Goal: Use online tool/utility: Use online tool/utility

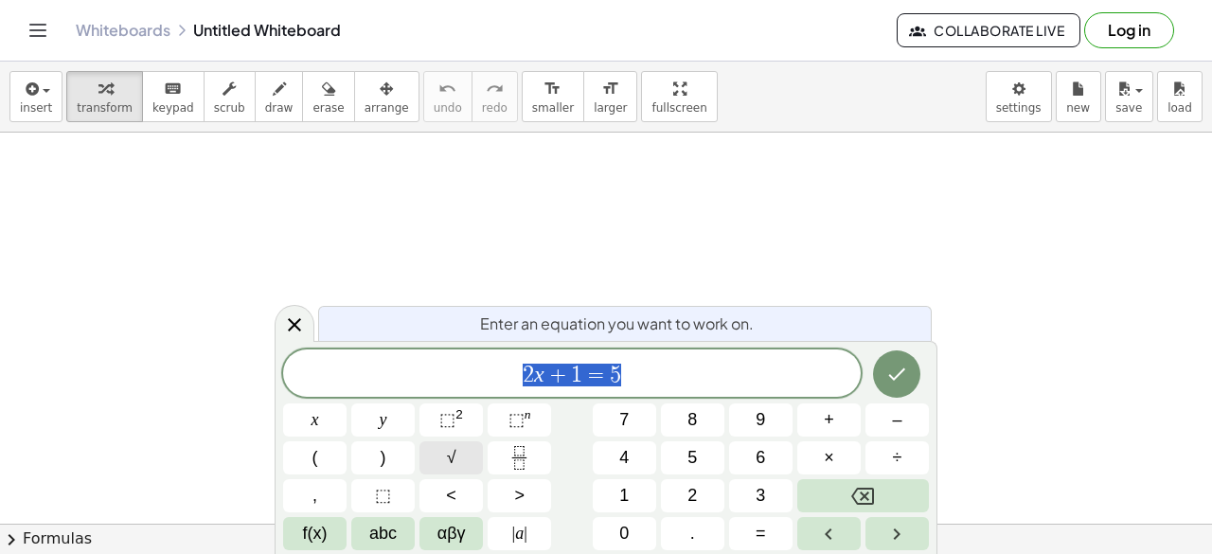
click at [468, 453] on button "√" at bounding box center [450, 457] width 63 height 33
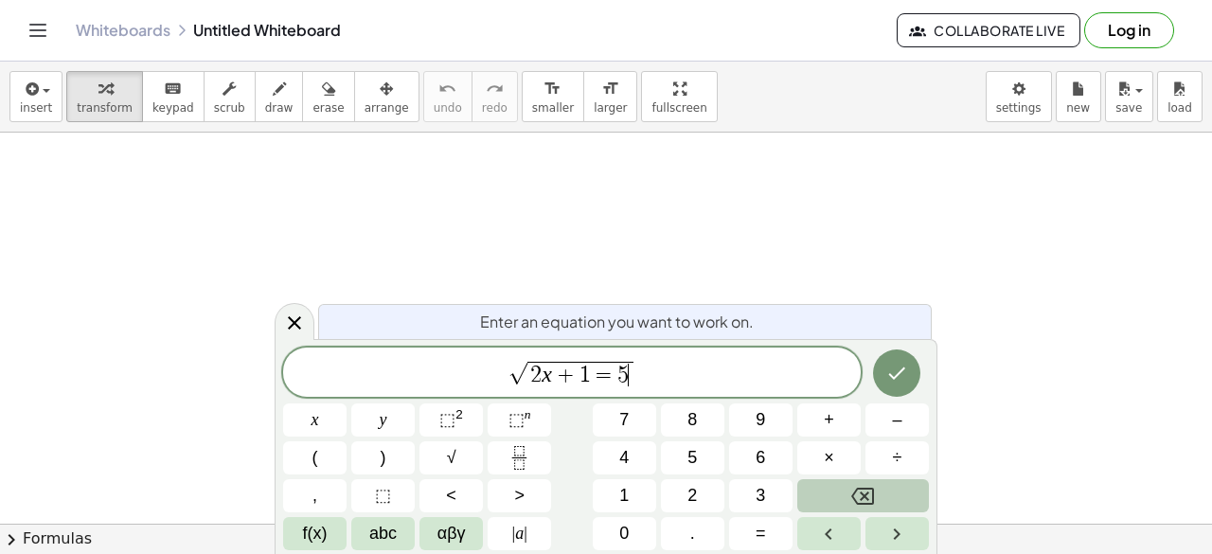
click at [854, 493] on icon "Backspace" at bounding box center [862, 495] width 23 height 17
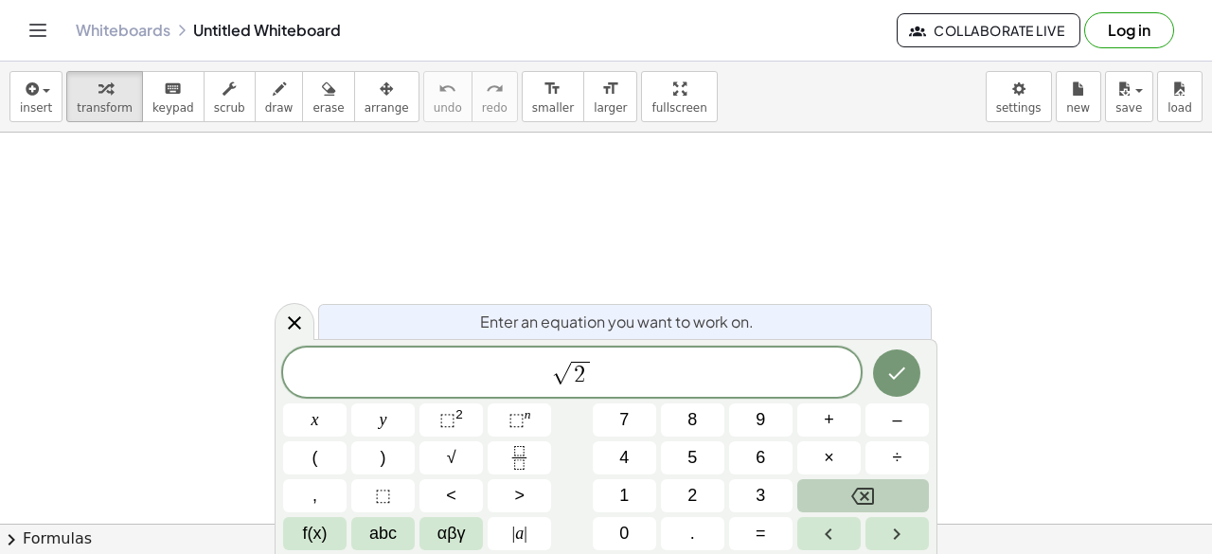
click at [854, 493] on icon "Backspace" at bounding box center [862, 495] width 23 height 17
drag, startPoint x: 553, startPoint y: 380, endPoint x: 595, endPoint y: 373, distance: 43.1
click at [595, 373] on span "√" at bounding box center [571, 373] width 577 height 29
click at [637, 467] on button "4" at bounding box center [624, 457] width 63 height 33
click at [862, 493] on icon "Backspace" at bounding box center [862, 495] width 23 height 17
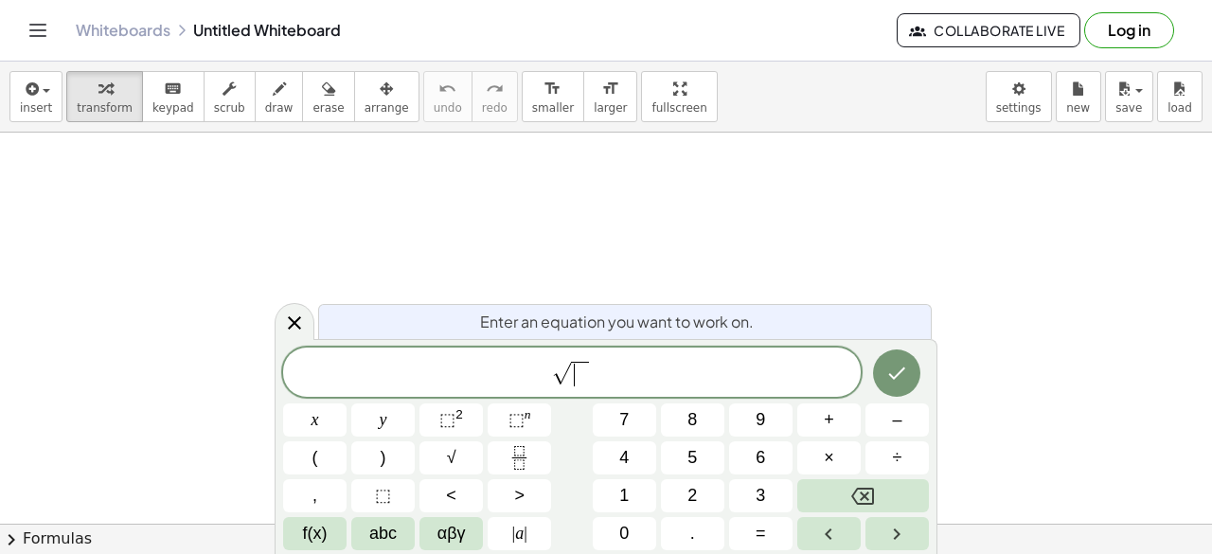
click at [579, 375] on span "​" at bounding box center [580, 374] width 18 height 25
click at [617, 375] on span "√ 4 ​" at bounding box center [571, 373] width 577 height 29
click at [699, 461] on button "5" at bounding box center [692, 457] width 63 height 33
click at [833, 417] on span "+" at bounding box center [829, 420] width 10 height 26
click at [753, 463] on button "6" at bounding box center [760, 457] width 63 height 33
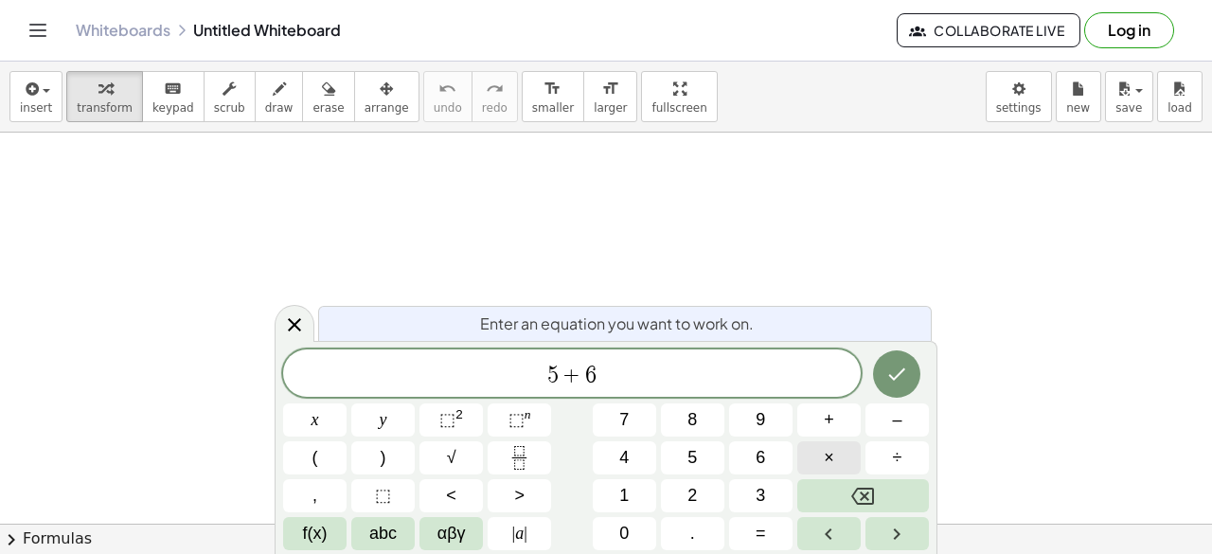
click at [827, 450] on span "×" at bounding box center [829, 458] width 10 height 26
click at [770, 495] on button "3" at bounding box center [760, 495] width 63 height 33
click at [791, 531] on button "=" at bounding box center [760, 533] width 63 height 33
click at [702, 467] on button "5" at bounding box center [692, 457] width 63 height 33
click at [828, 416] on span "+" at bounding box center [829, 420] width 10 height 26
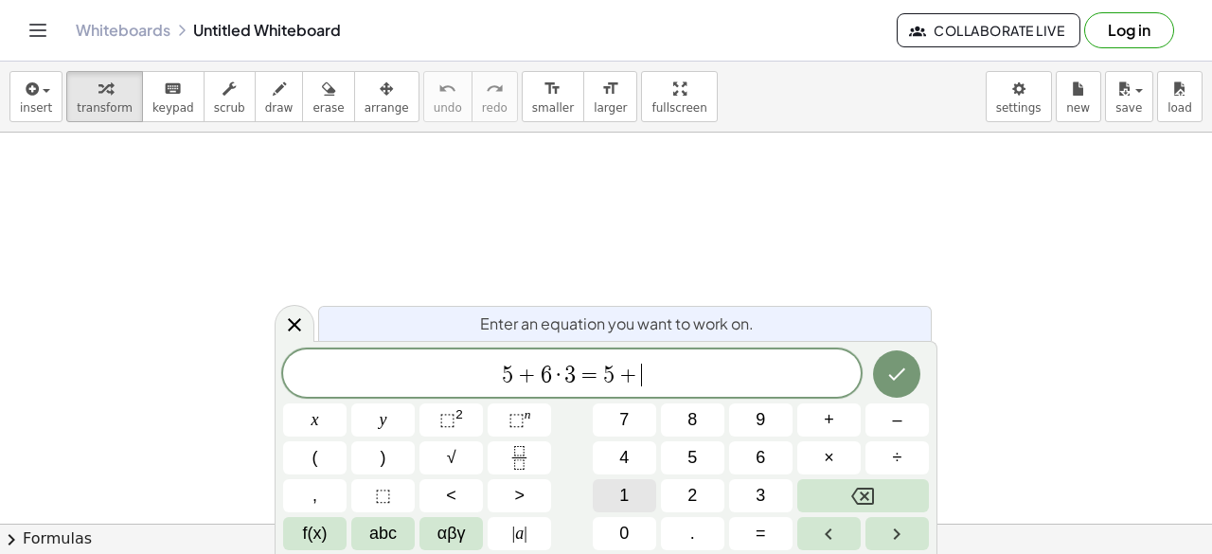
click at [646, 498] on button "1" at bounding box center [624, 495] width 63 height 33
click at [700, 410] on button "8" at bounding box center [692, 419] width 63 height 33
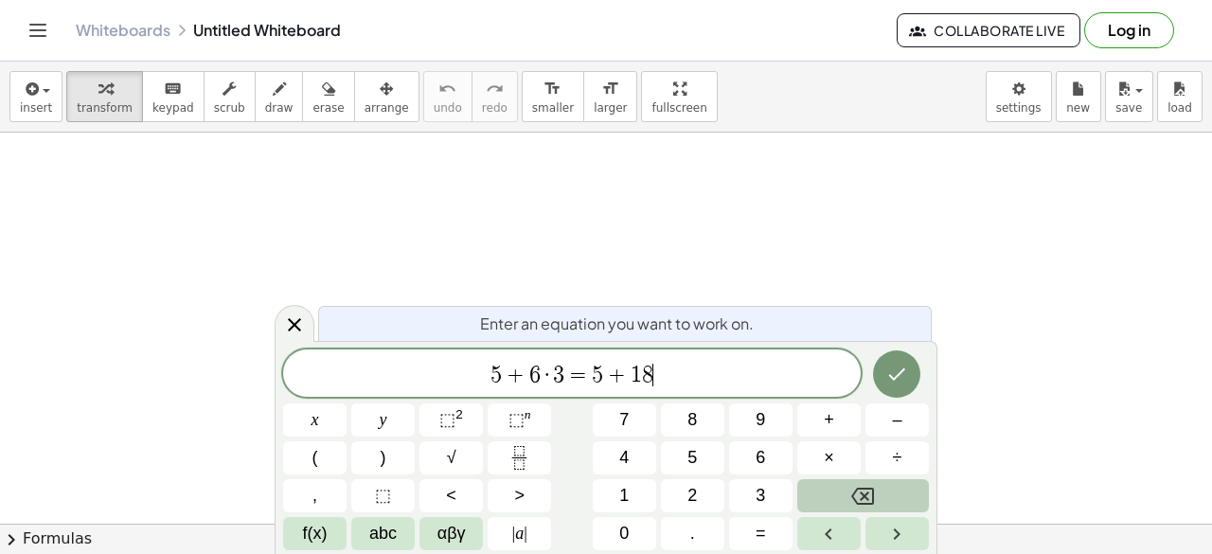
click at [869, 491] on icon "Backspace" at bounding box center [862, 495] width 23 height 17
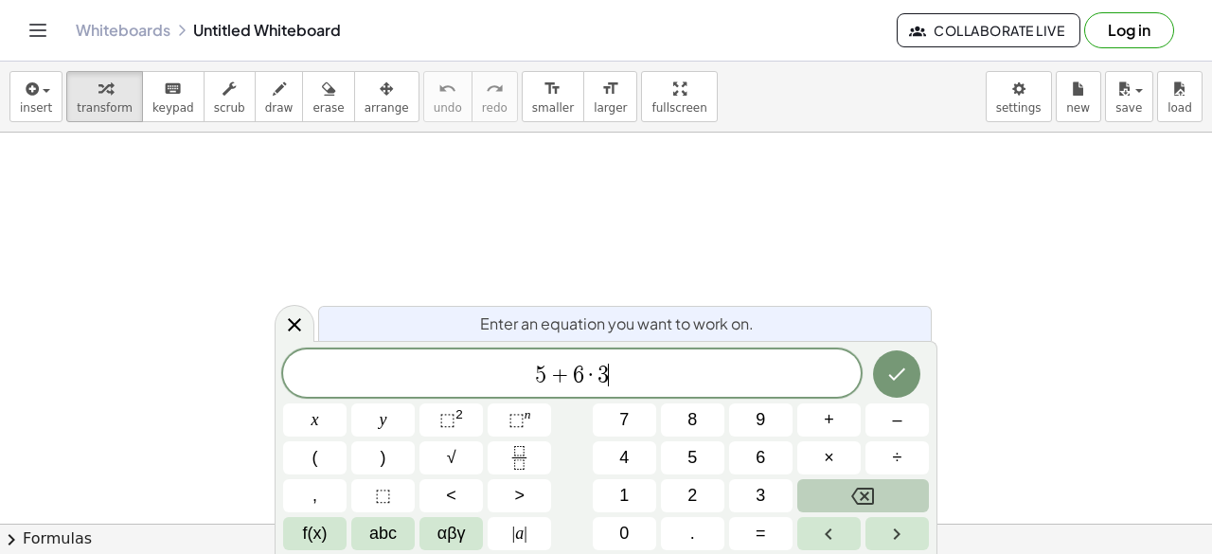
click at [869, 491] on icon "Backspace" at bounding box center [862, 495] width 23 height 17
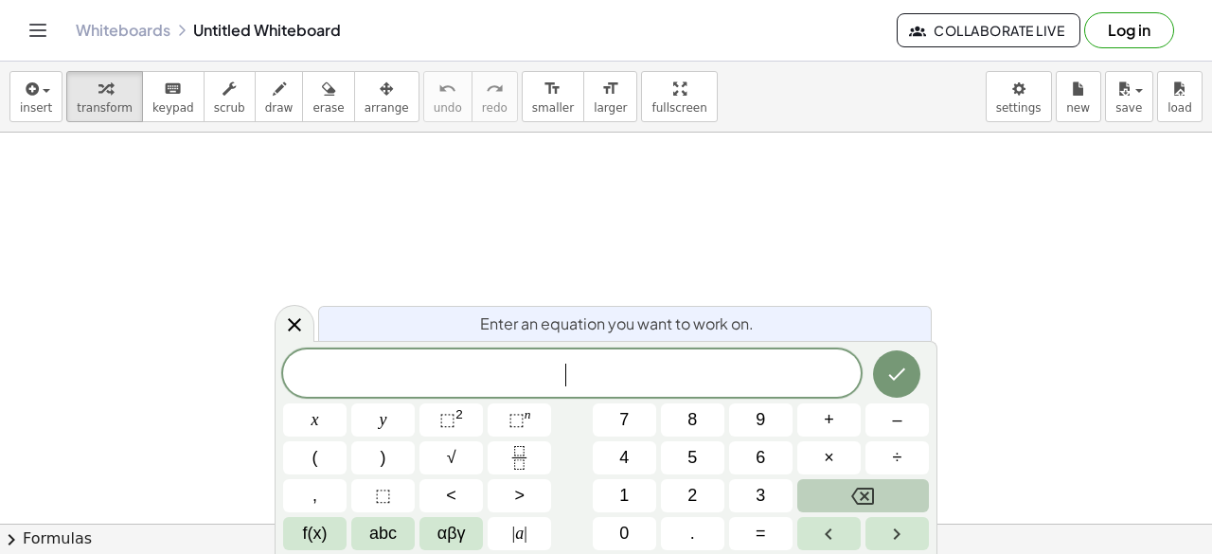
click at [869, 491] on icon "Backspace" at bounding box center [862, 495] width 23 height 17
click at [691, 459] on span "5" at bounding box center [691, 458] width 9 height 26
click at [815, 449] on button "×" at bounding box center [828, 457] width 63 height 33
click at [697, 493] on span "2" at bounding box center [691, 496] width 9 height 26
click at [833, 414] on span "+" at bounding box center [829, 420] width 10 height 26
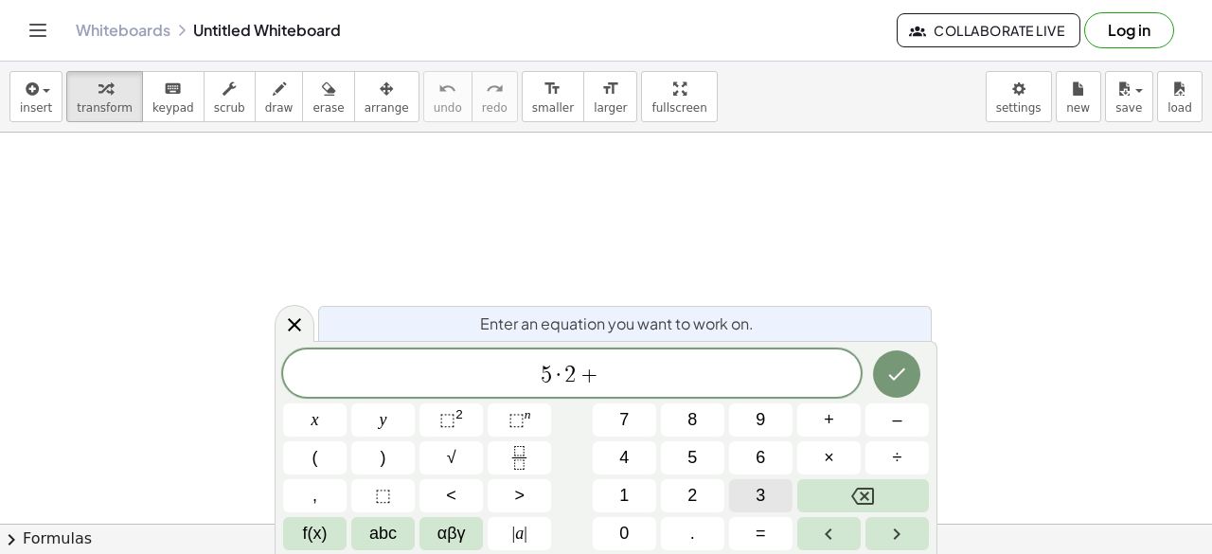
click at [739, 501] on button "3" at bounding box center [760, 495] width 63 height 33
click at [824, 456] on span "×" at bounding box center [829, 458] width 10 height 26
click at [683, 498] on button "2" at bounding box center [692, 495] width 63 height 33
click at [753, 542] on button "=" at bounding box center [760, 533] width 63 height 33
click at [678, 505] on button "2" at bounding box center [692, 495] width 63 height 33
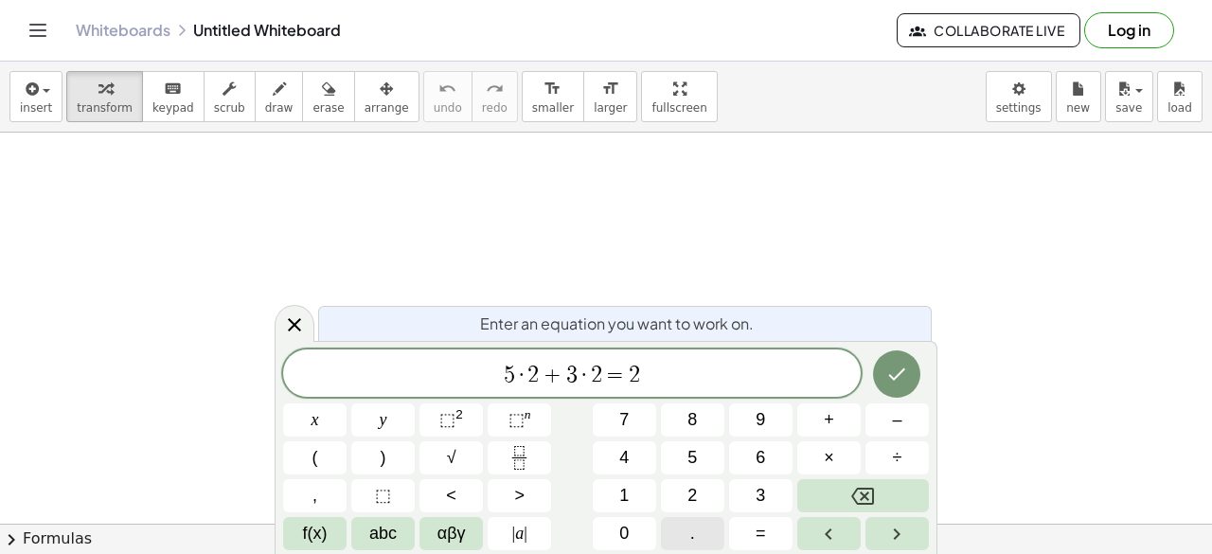
click at [674, 529] on button "." at bounding box center [692, 533] width 63 height 33
click at [328, 451] on div "5 · 2 + 3 · 2 = 2 . ​ x y ⬚ 2 ⬚ n 7 8 9 + – ( ) √ 4 5 6 × ÷ , ⬚ < > 1 2 3 f(x) …" at bounding box center [606, 449] width 646 height 201
click at [328, 451] on button "(" at bounding box center [314, 457] width 63 height 33
click at [536, 374] on span "+" at bounding box center [532, 373] width 27 height 23
click at [705, 462] on button "5" at bounding box center [692, 457] width 63 height 33
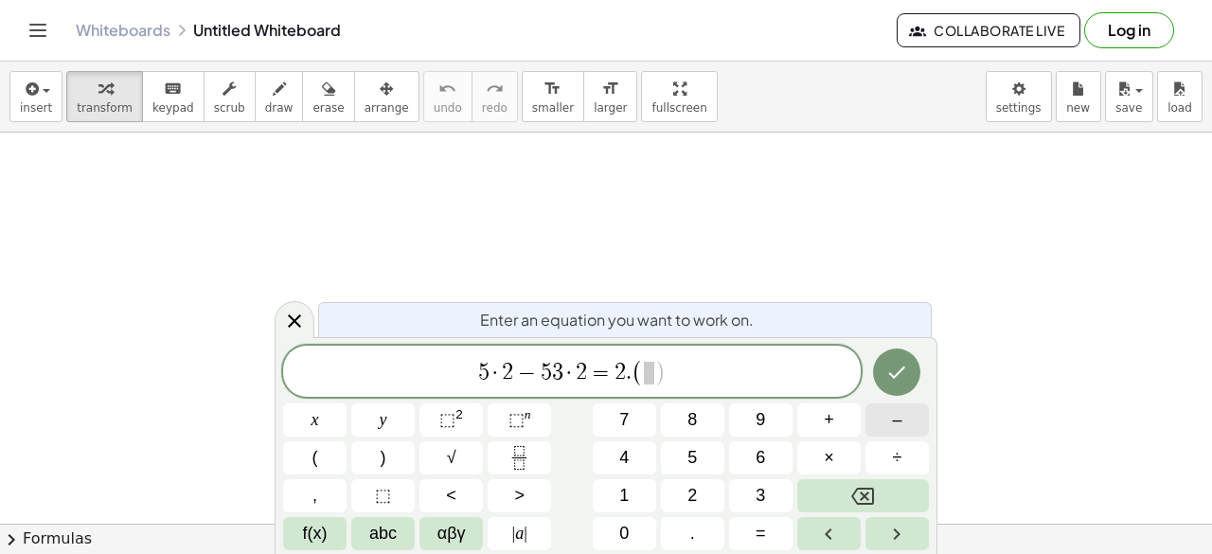
click at [890, 428] on button "–" at bounding box center [896, 419] width 63 height 33
click at [759, 497] on span "3" at bounding box center [759, 496] width 9 height 26
click at [914, 423] on button "–" at bounding box center [896, 419] width 63 height 33
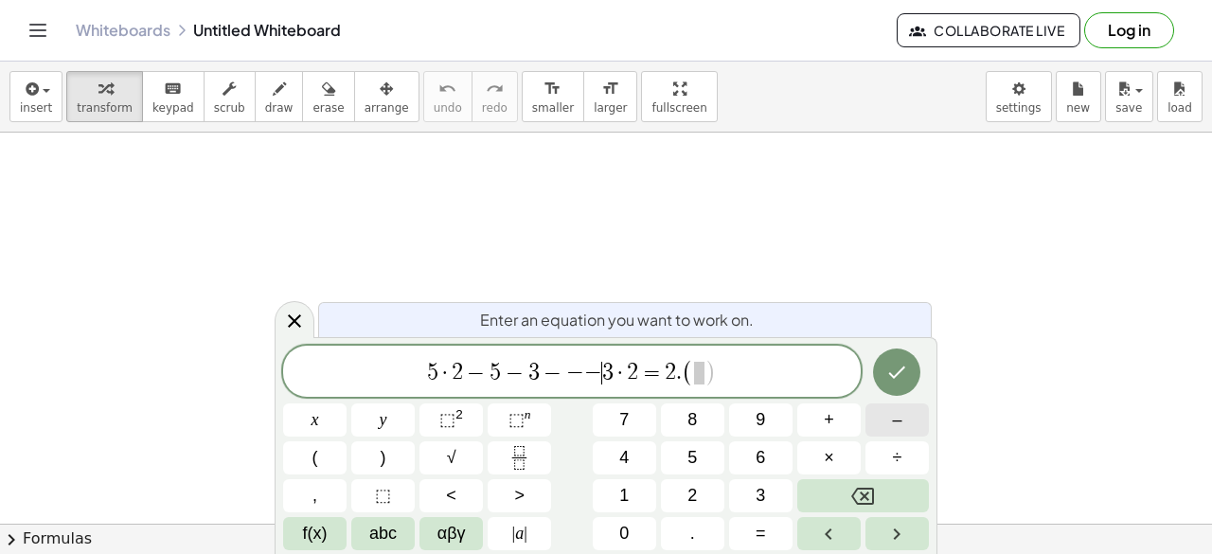
click at [914, 423] on button "–" at bounding box center [896, 419] width 63 height 33
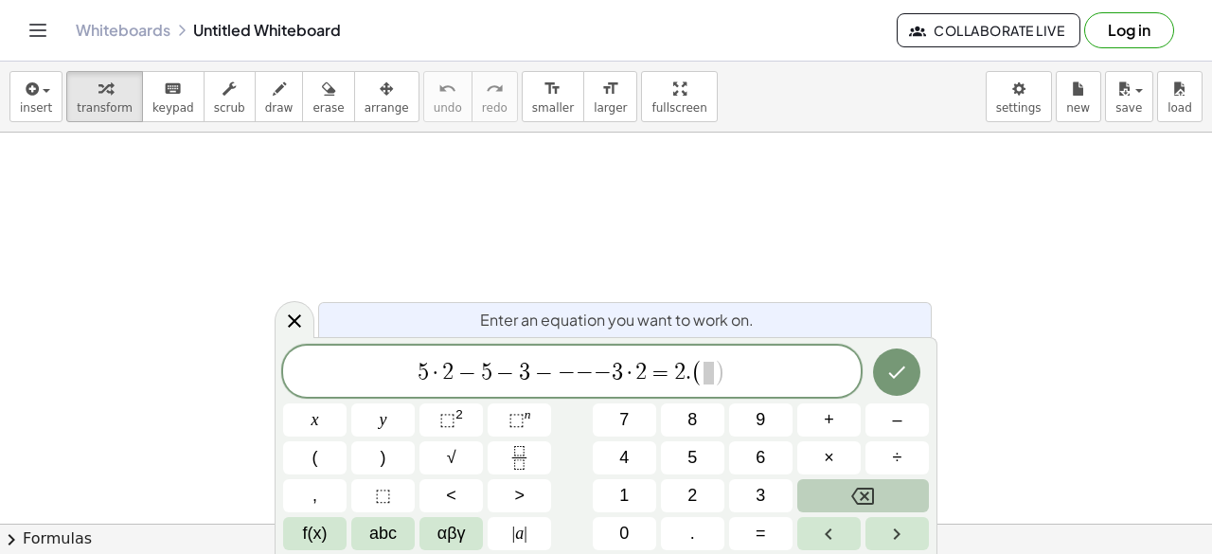
click at [868, 507] on button "Backspace" at bounding box center [863, 495] width 132 height 33
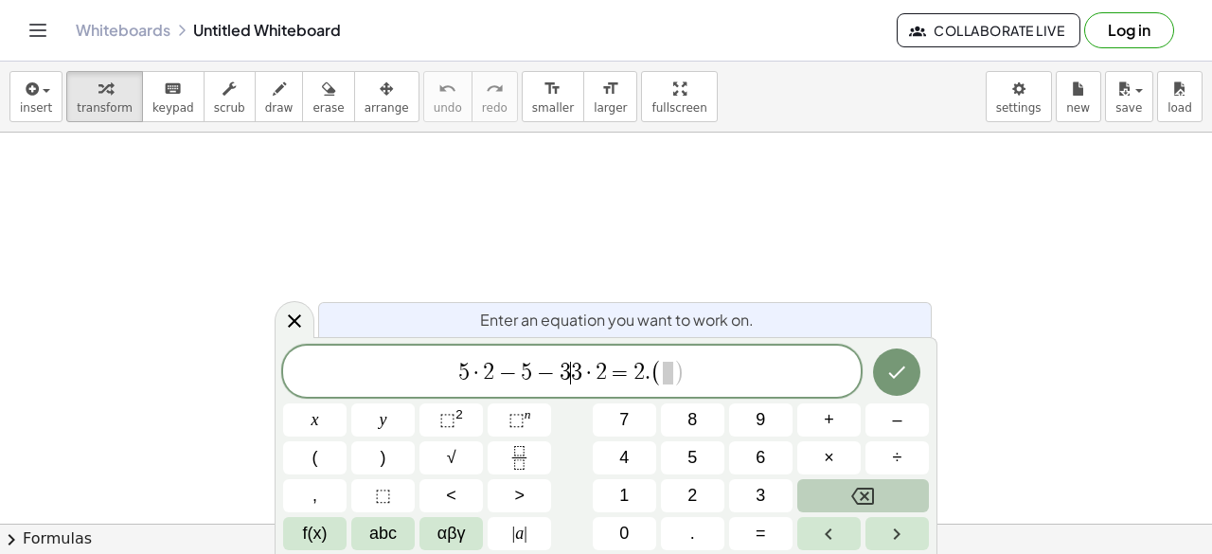
click at [868, 507] on button "Backspace" at bounding box center [863, 495] width 132 height 33
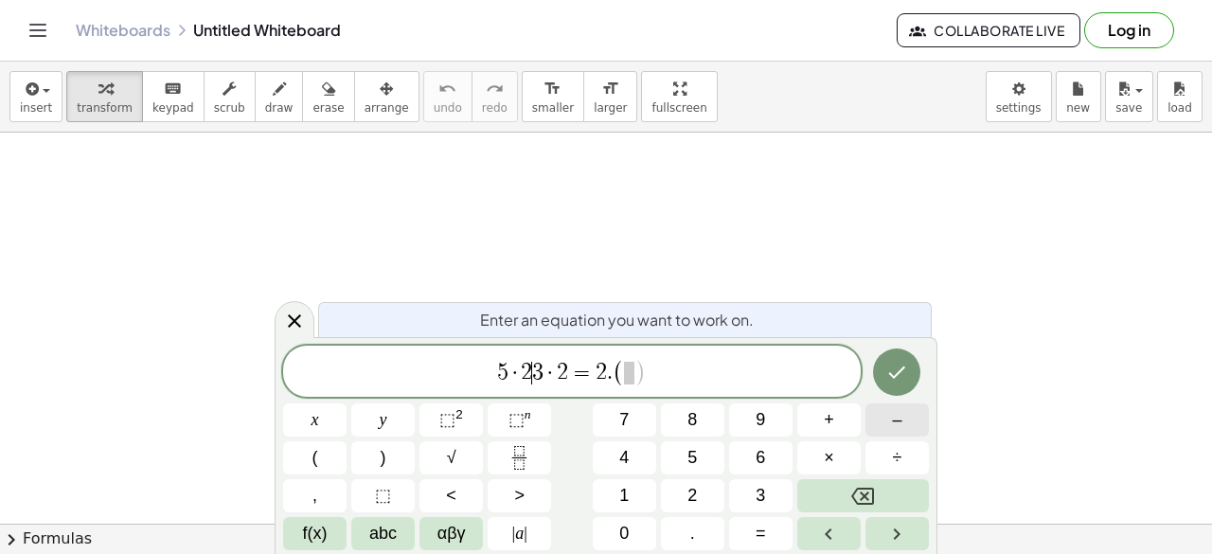
click at [882, 428] on button "–" at bounding box center [896, 419] width 63 height 33
click at [646, 373] on span at bounding box center [643, 373] width 10 height 23
click at [714, 450] on button "5" at bounding box center [692, 457] width 63 height 33
click at [869, 427] on button "–" at bounding box center [896, 419] width 63 height 33
click at [756, 495] on span "3" at bounding box center [759, 496] width 9 height 26
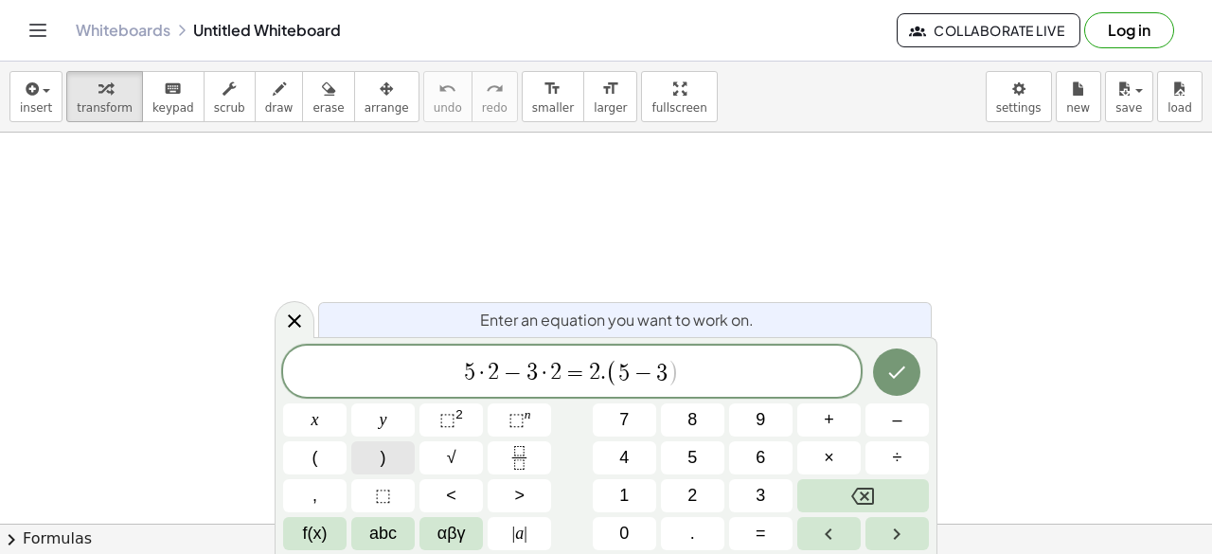
click at [381, 456] on span ")" at bounding box center [384, 458] width 6 height 26
click at [760, 533] on span "=" at bounding box center [760, 534] width 10 height 26
click at [686, 506] on button "2" at bounding box center [692, 495] width 63 height 33
click at [830, 453] on span "×" at bounding box center [829, 458] width 10 height 26
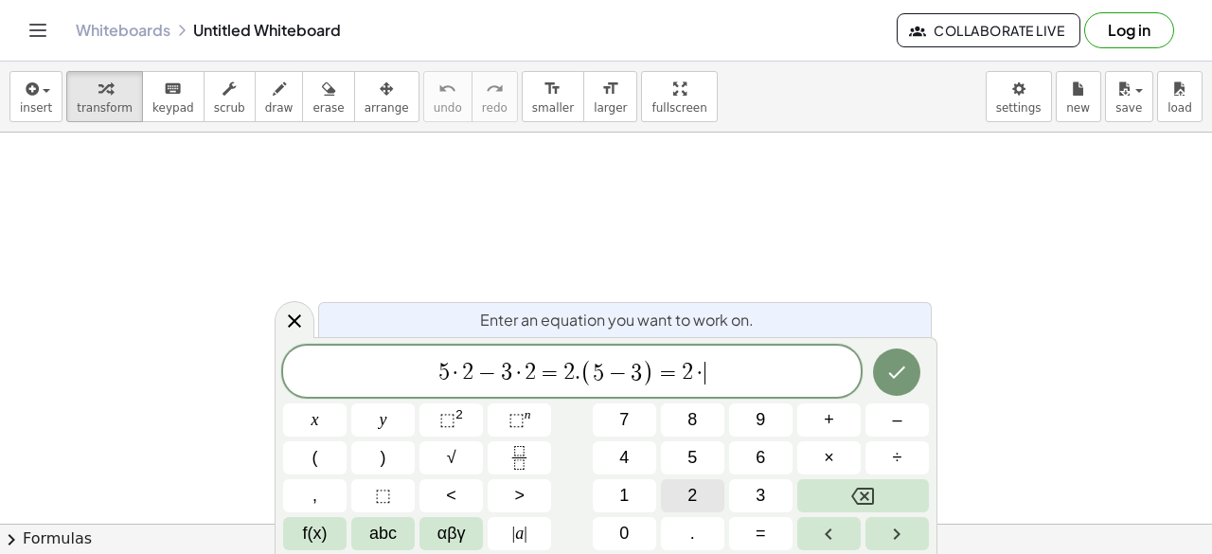
click at [692, 489] on span "2" at bounding box center [691, 496] width 9 height 26
click at [763, 539] on span "=" at bounding box center [760, 534] width 10 height 26
click at [632, 452] on button "4" at bounding box center [624, 457] width 63 height 33
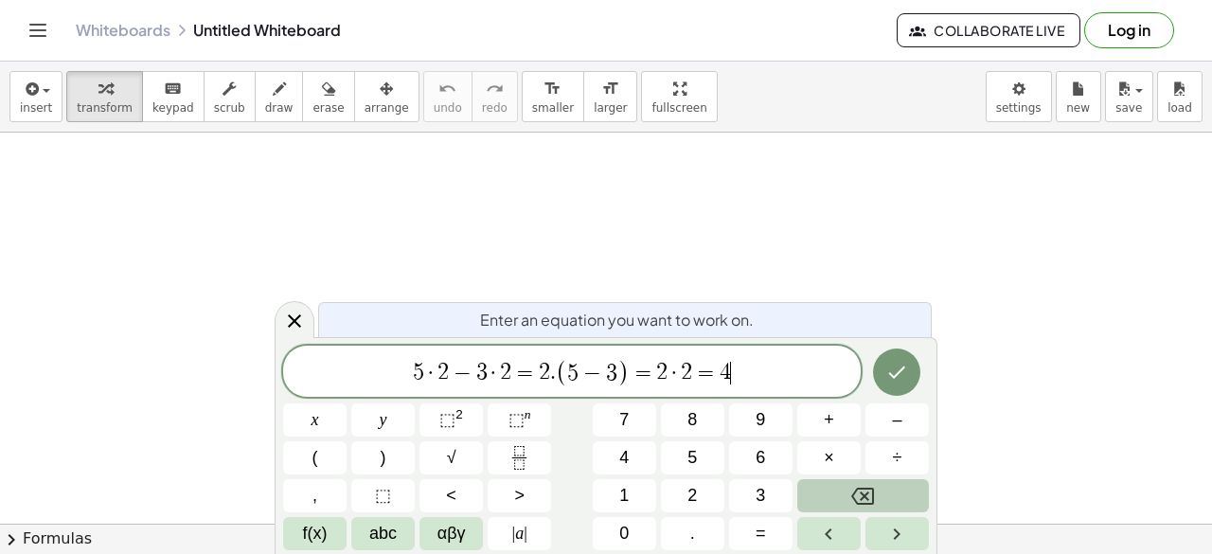
click at [829, 495] on button "Backspace" at bounding box center [863, 495] width 132 height 33
click at [844, 491] on button "Backspace" at bounding box center [863, 495] width 132 height 33
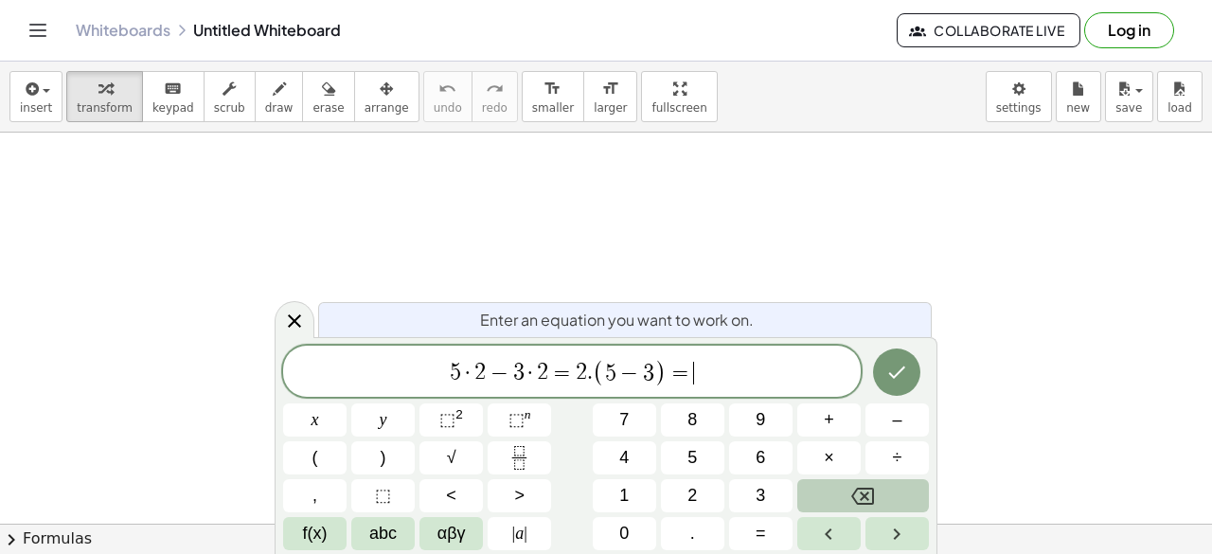
click at [844, 491] on button "Backspace" at bounding box center [863, 495] width 132 height 33
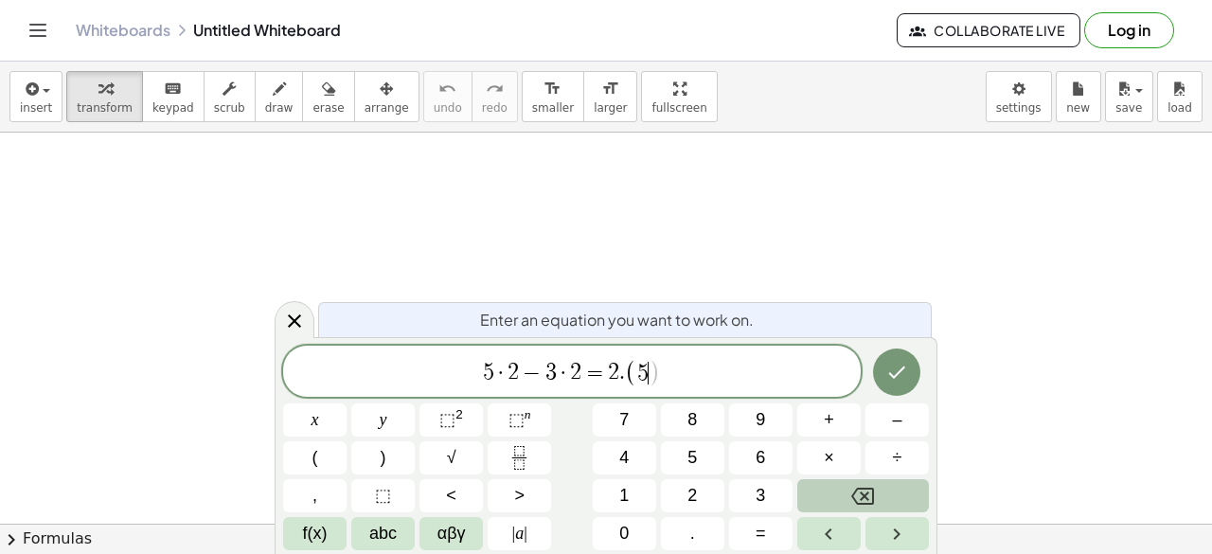
click at [844, 491] on button "Backspace" at bounding box center [863, 495] width 132 height 33
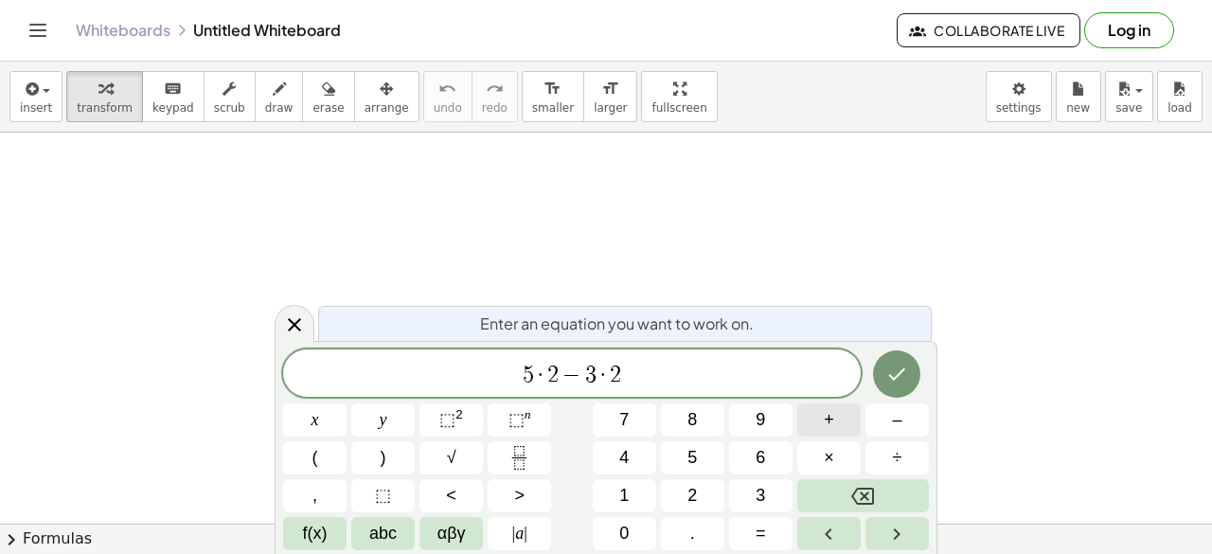
click at [827, 425] on span "+" at bounding box center [829, 420] width 10 height 26
click at [646, 465] on button "4" at bounding box center [624, 457] width 63 height 33
click at [684, 457] on button "5" at bounding box center [692, 457] width 63 height 33
click at [754, 533] on button "=" at bounding box center [760, 533] width 63 height 33
click at [702, 494] on button "2" at bounding box center [692, 495] width 63 height 33
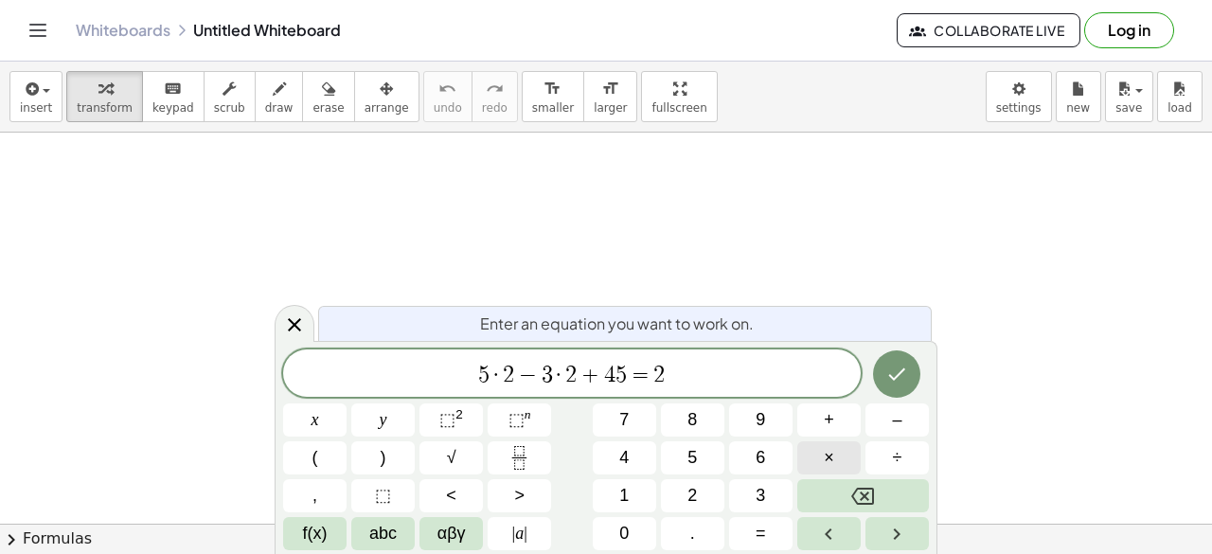
click at [801, 455] on button "×" at bounding box center [828, 457] width 63 height 33
click at [328, 460] on button "(" at bounding box center [314, 457] width 63 height 33
click at [700, 464] on button "5" at bounding box center [692, 457] width 63 height 33
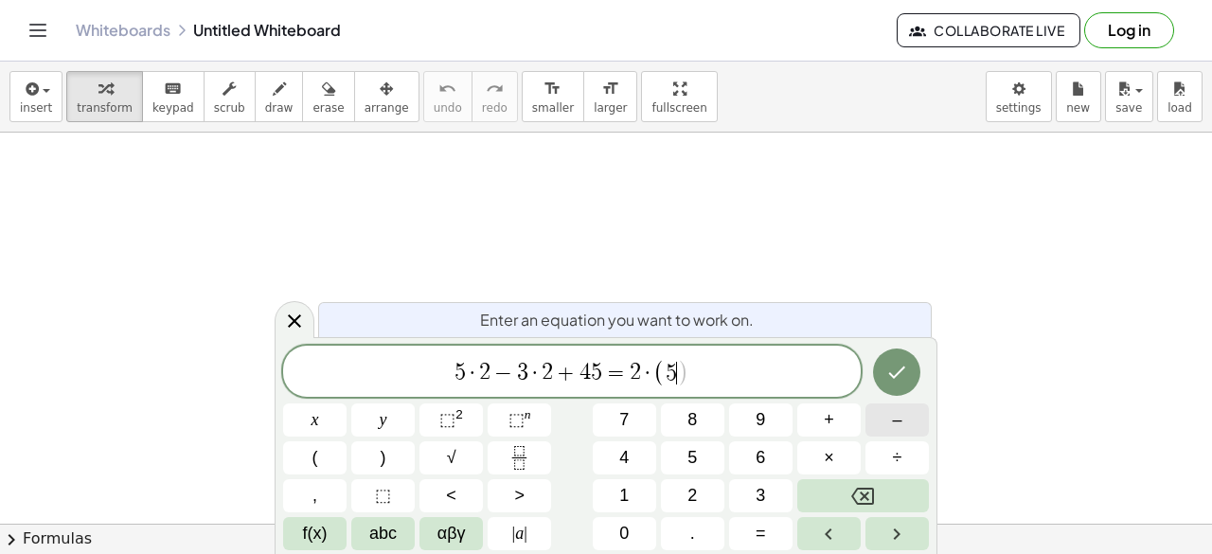
click at [901, 416] on span "–" at bounding box center [896, 420] width 9 height 26
click at [741, 492] on button "3" at bounding box center [760, 495] width 63 height 33
click at [396, 453] on button ")" at bounding box center [382, 457] width 63 height 33
click at [817, 429] on button "+" at bounding box center [828, 419] width 63 height 33
click at [619, 466] on span "4" at bounding box center [623, 458] width 9 height 26
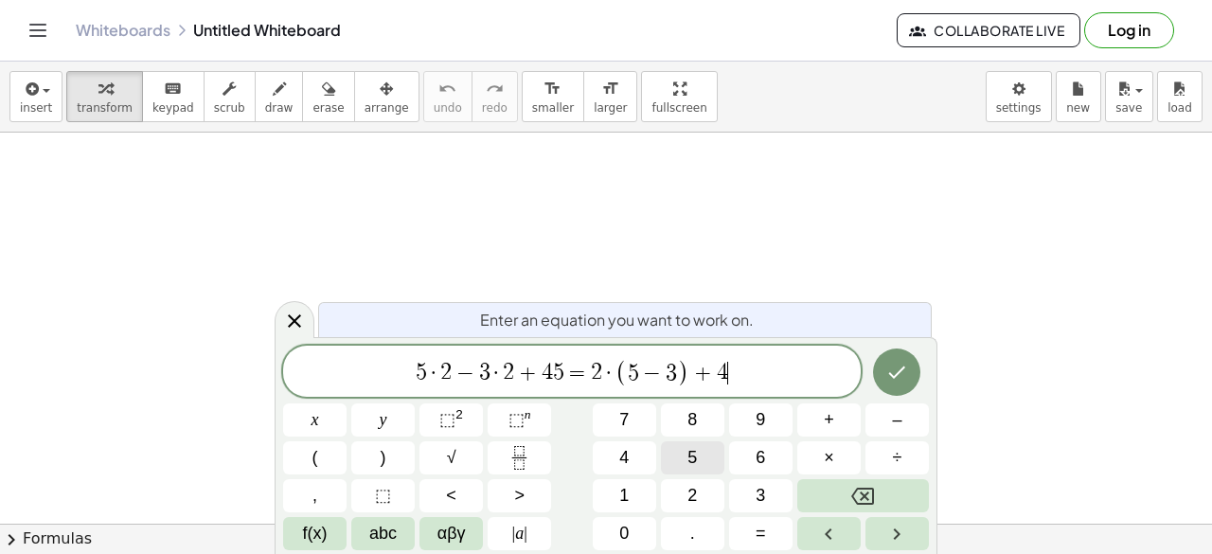
click at [680, 458] on button "5" at bounding box center [692, 457] width 63 height 33
click at [780, 525] on button "=" at bounding box center [760, 533] width 63 height 33
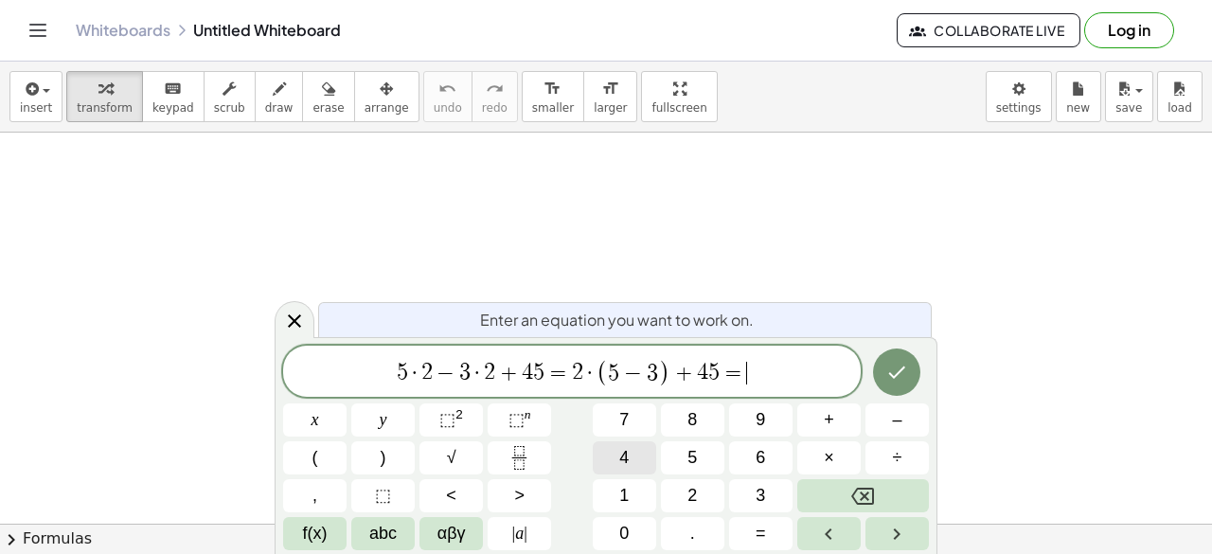
click at [624, 462] on span "4" at bounding box center [623, 458] width 9 height 26
click at [822, 425] on button "+" at bounding box center [828, 419] width 63 height 33
click at [636, 458] on button "4" at bounding box center [624, 457] width 63 height 33
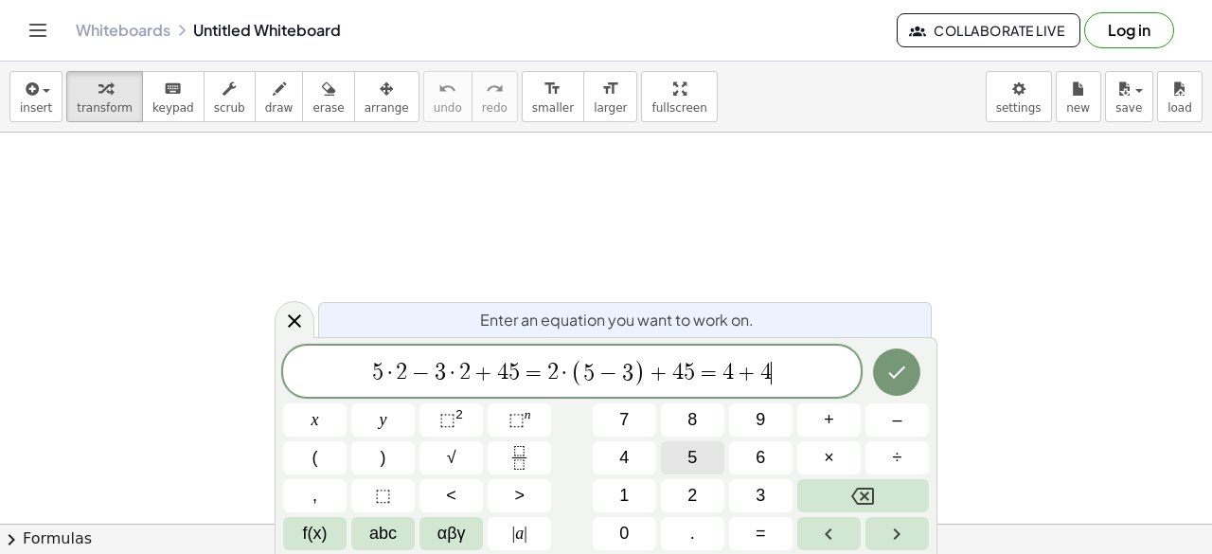
click at [700, 449] on button "5" at bounding box center [692, 457] width 63 height 33
click at [763, 539] on span "=" at bounding box center [760, 534] width 10 height 26
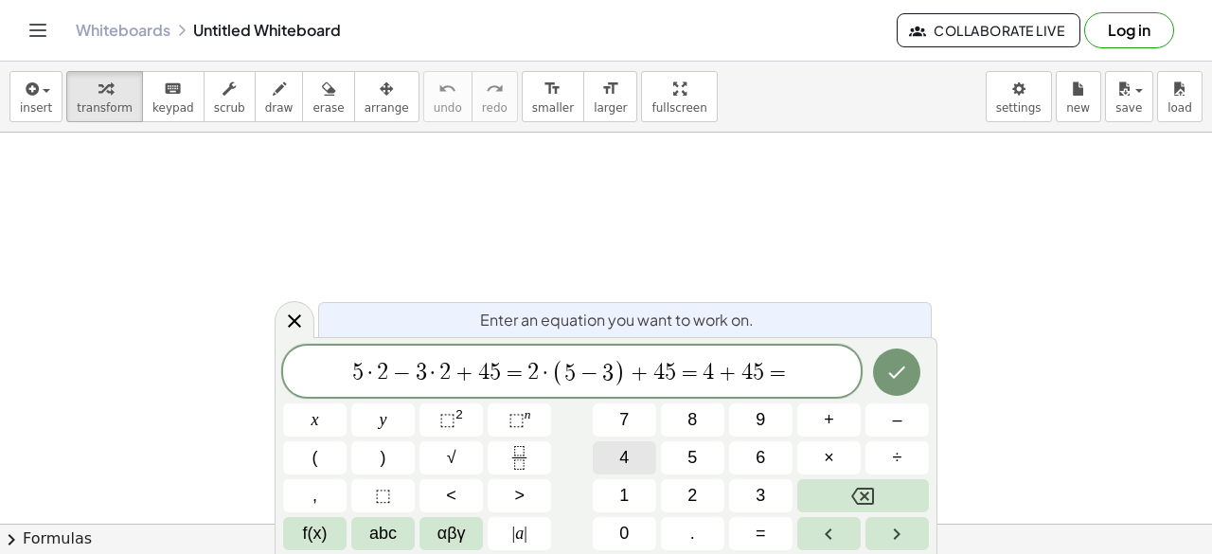
click at [645, 465] on button "4" at bounding box center [624, 457] width 63 height 33
click at [765, 423] on span "9" at bounding box center [759, 420] width 9 height 26
